Goal: Task Accomplishment & Management: Use online tool/utility

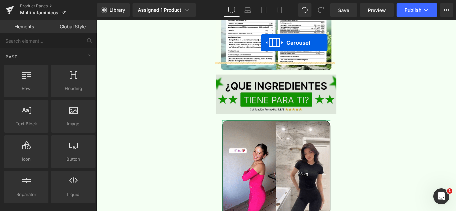
scroll to position [1533, 0]
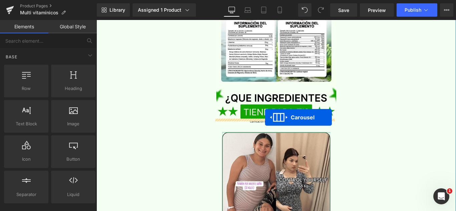
drag, startPoint x: 279, startPoint y: 155, endPoint x: 286, endPoint y: 131, distance: 25.0
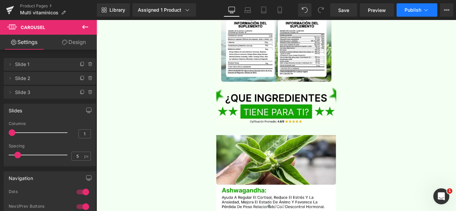
click at [405, 13] on button "Publish" at bounding box center [417, 9] width 41 height 13
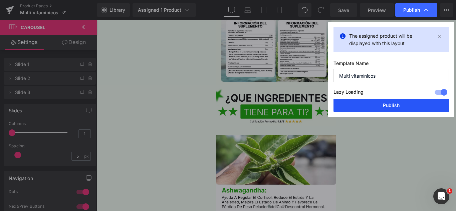
click at [388, 104] on button "Publish" at bounding box center [392, 105] width 116 height 13
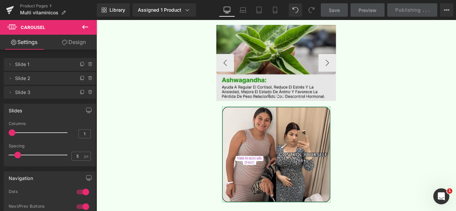
scroll to position [1656, 0]
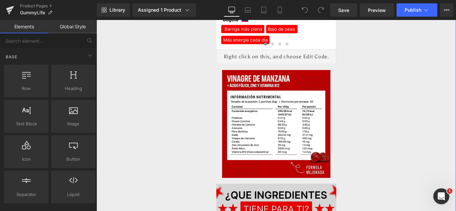
scroll to position [1365, 0]
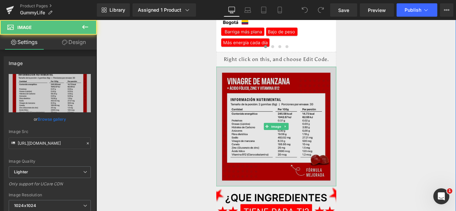
click at [285, 104] on img at bounding box center [298, 140] width 135 height 135
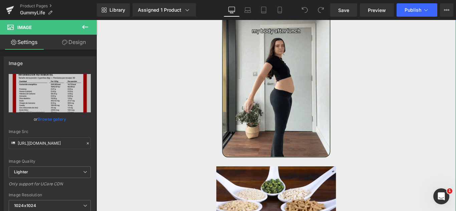
scroll to position [1608, 0]
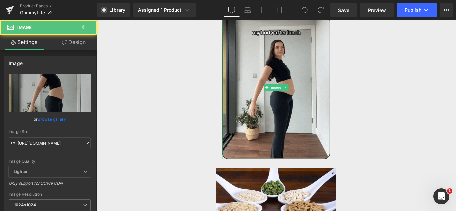
click at [287, 132] on img at bounding box center [298, 95] width 121 height 161
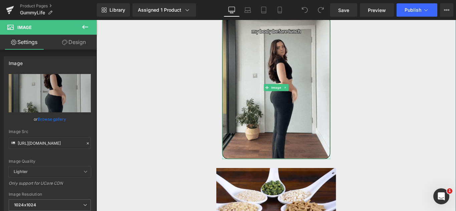
scroll to position [1470, 0]
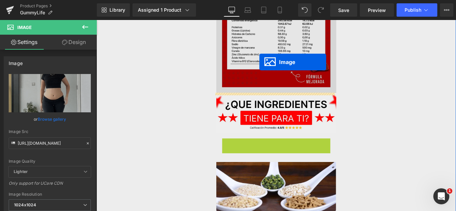
drag, startPoint x: 284, startPoint y: 97, endPoint x: 279, endPoint y: 67, distance: 29.8
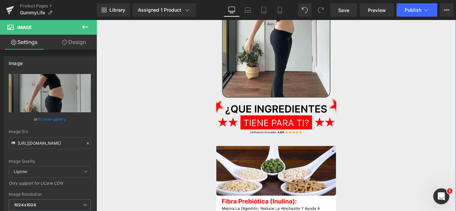
scroll to position [1636, 0]
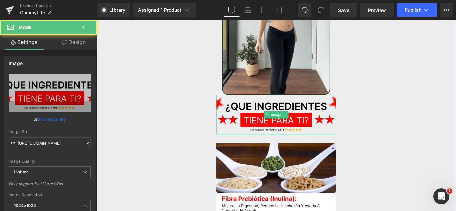
click at [282, 108] on img at bounding box center [298, 127] width 135 height 44
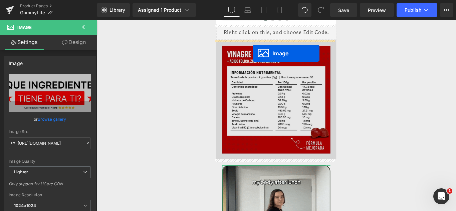
drag, startPoint x: 284, startPoint y: 124, endPoint x: 272, endPoint y: 57, distance: 67.9
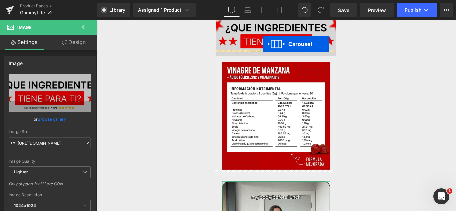
scroll to position [1388, 0]
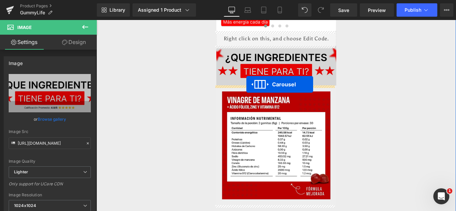
drag, startPoint x: 279, startPoint y: 128, endPoint x: 265, endPoint y: 92, distance: 38.4
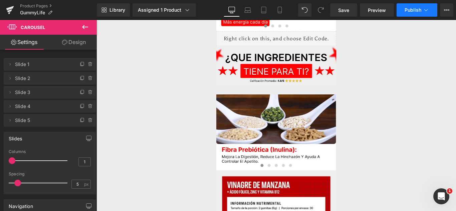
click at [405, 12] on span "Publish" at bounding box center [413, 9] width 17 height 5
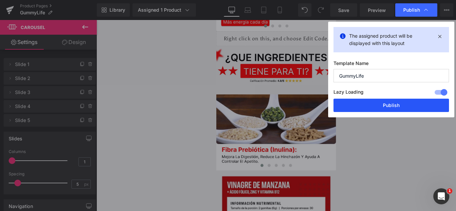
click at [379, 104] on button "Publish" at bounding box center [392, 105] width 116 height 13
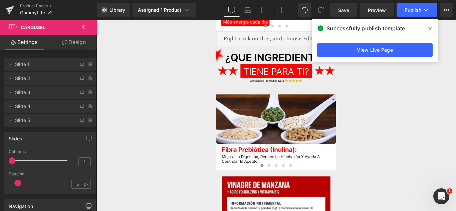
click at [430, 29] on icon at bounding box center [429, 28] width 3 height 3
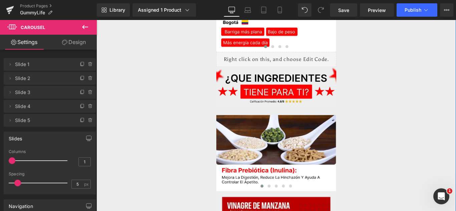
scroll to position [1364, 0]
